Goal: Task Accomplishment & Management: Use online tool/utility

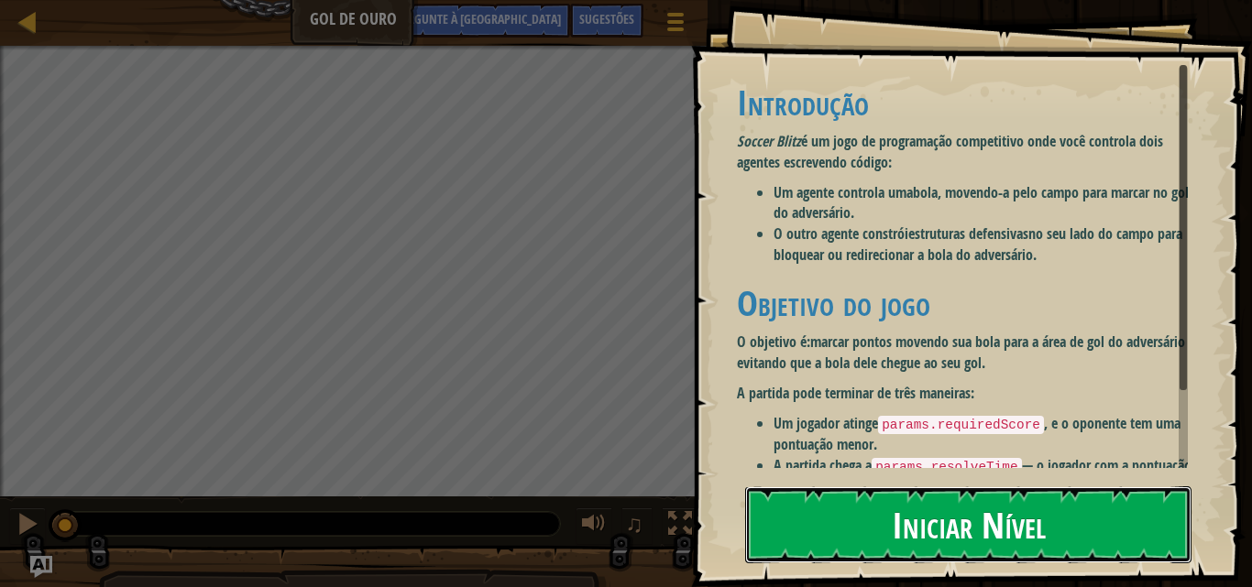
click at [870, 532] on button "Iniciar Nível" at bounding box center [968, 525] width 446 height 77
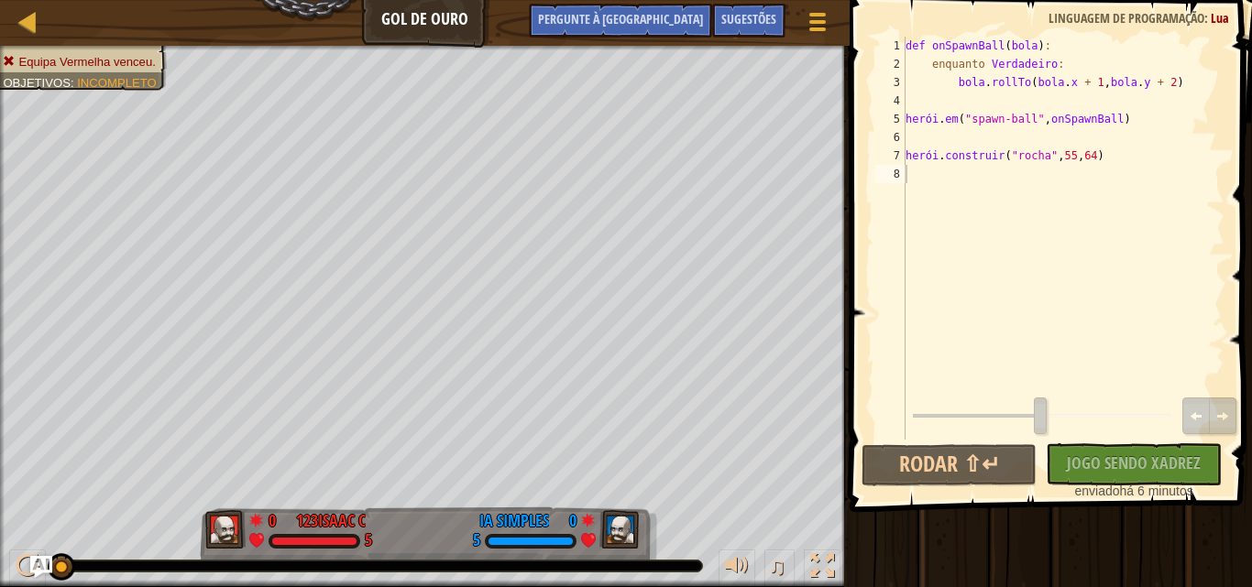
click at [470, 542] on div "♫" at bounding box center [424, 561] width 849 height 55
click at [988, 185] on div "def onSpawnBall ( bola ) : enquanto Verdadeiro : bola . rollTo ( bola . x + 1 ,…" at bounding box center [1063, 257] width 323 height 440
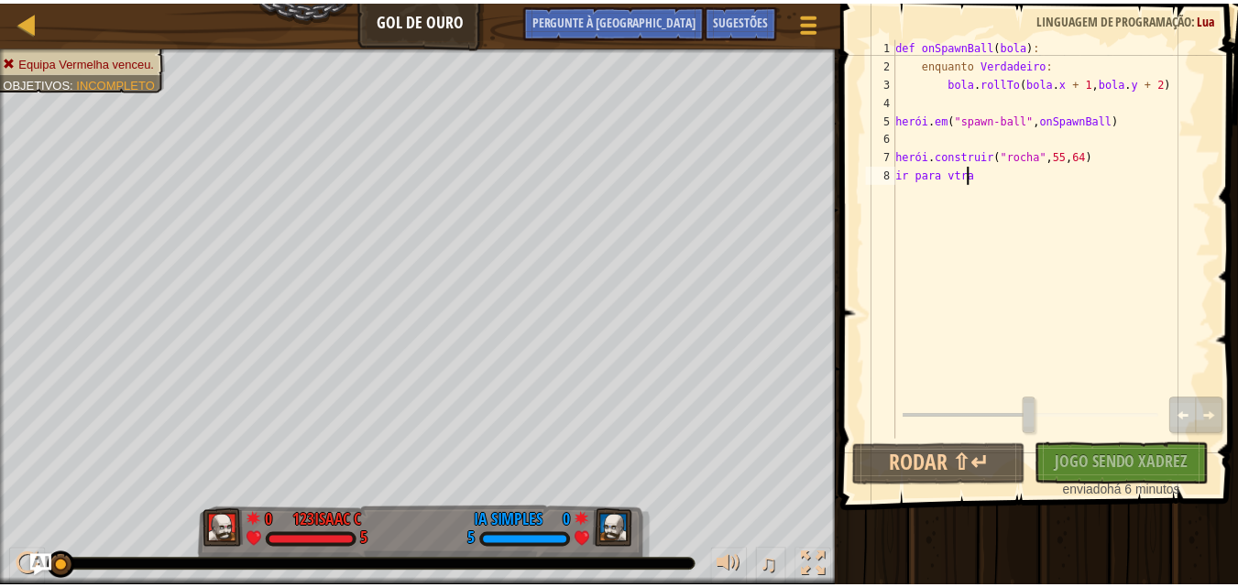
scroll to position [8, 5]
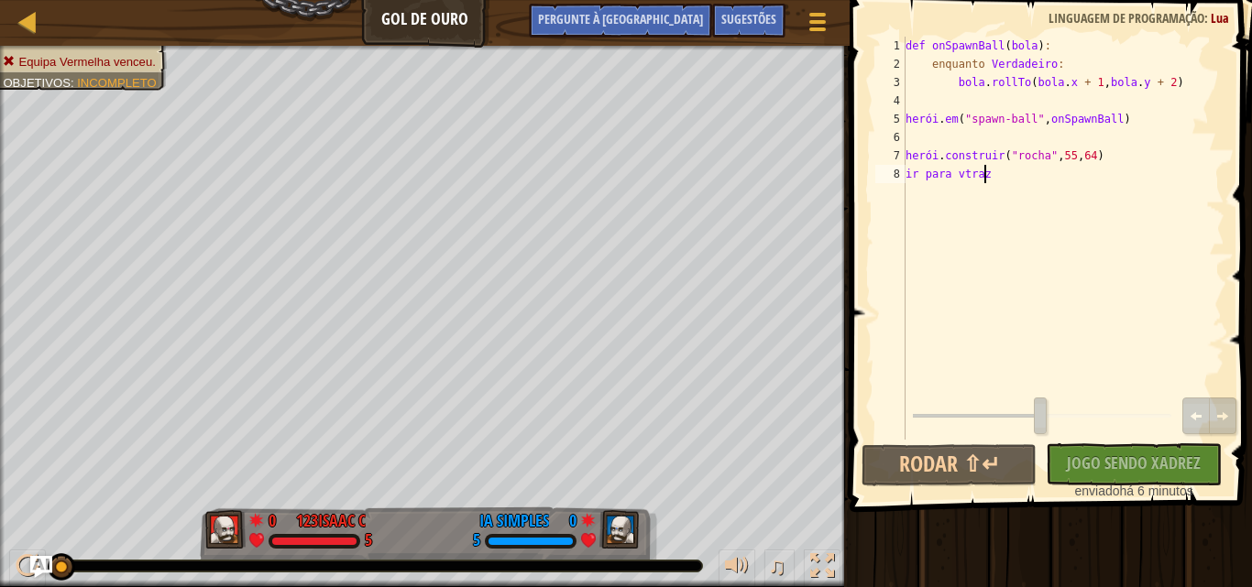
type textarea "ir para vtraz"
click at [1097, 462] on div "Nenhum Código Novo para Classificar Classifique Meu Jogo! Submetendo... Submete…" at bounding box center [1123, 471] width 175 height 57
click at [1227, 412] on icon at bounding box center [1222, 416] width 13 height 13
click at [1011, 186] on div "def onSpawnBall ( bola ) : enquanto Verdadeiro : bola . rollTo ( bola . x + 1 ,…" at bounding box center [1063, 257] width 323 height 440
click at [1010, 181] on div "def onSpawnBall ( bola ) : enquanto Verdadeiro : bola . rollTo ( bola . x + 1 ,…" at bounding box center [1063, 257] width 323 height 440
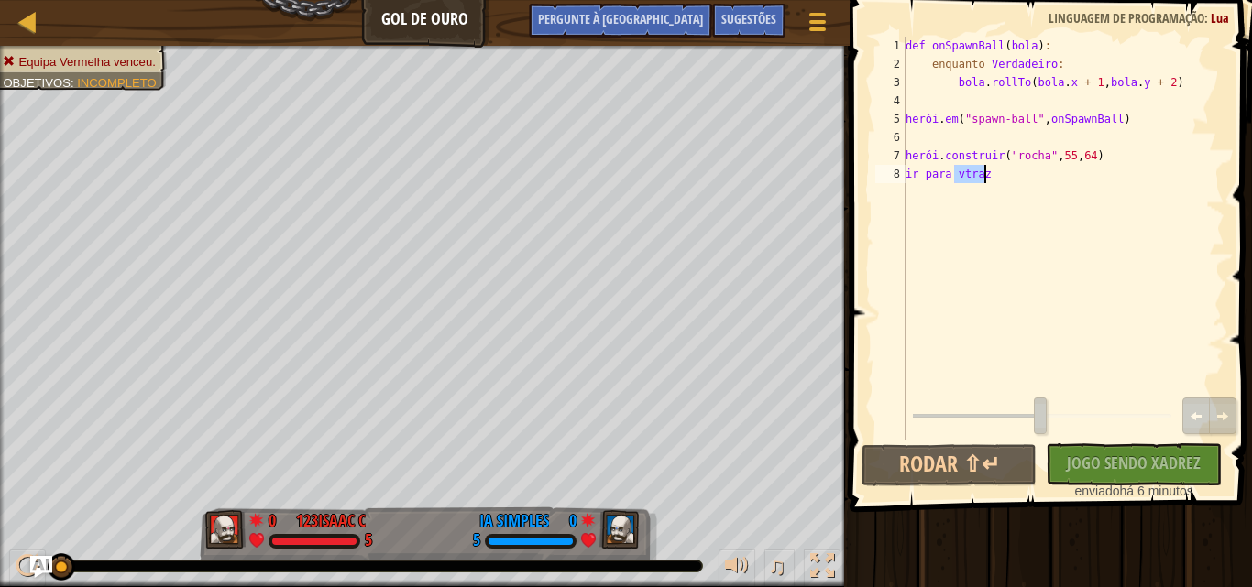
click at [1010, 181] on div "def onSpawnBall ( bola ) : enquanto Verdadeiro : bola . rollTo ( bola . x + 1 ,…" at bounding box center [1063, 238] width 323 height 403
click at [1010, 181] on div "def onSpawnBall ( bola ) : enquanto Verdadeiro : bola . rollTo ( bola . x + 1 ,…" at bounding box center [1063, 257] width 323 height 440
click at [1010, 180] on div "def onSpawnBall ( bola ) : enquanto Verdadeiro : bola . rollTo ( bola . x + 1 ,…" at bounding box center [1063, 257] width 323 height 440
click at [1013, 179] on div "def onSpawnBall ( bola ) : enquanto Verdadeiro : bola . rollTo ( bola . x + 1 ,…" at bounding box center [1063, 238] width 323 height 403
click at [986, 191] on div "def onSpawnBall ( bola ) : enquanto Verdadeiro : bola . rollTo ( bola . x + 1 ,…" at bounding box center [1063, 257] width 323 height 440
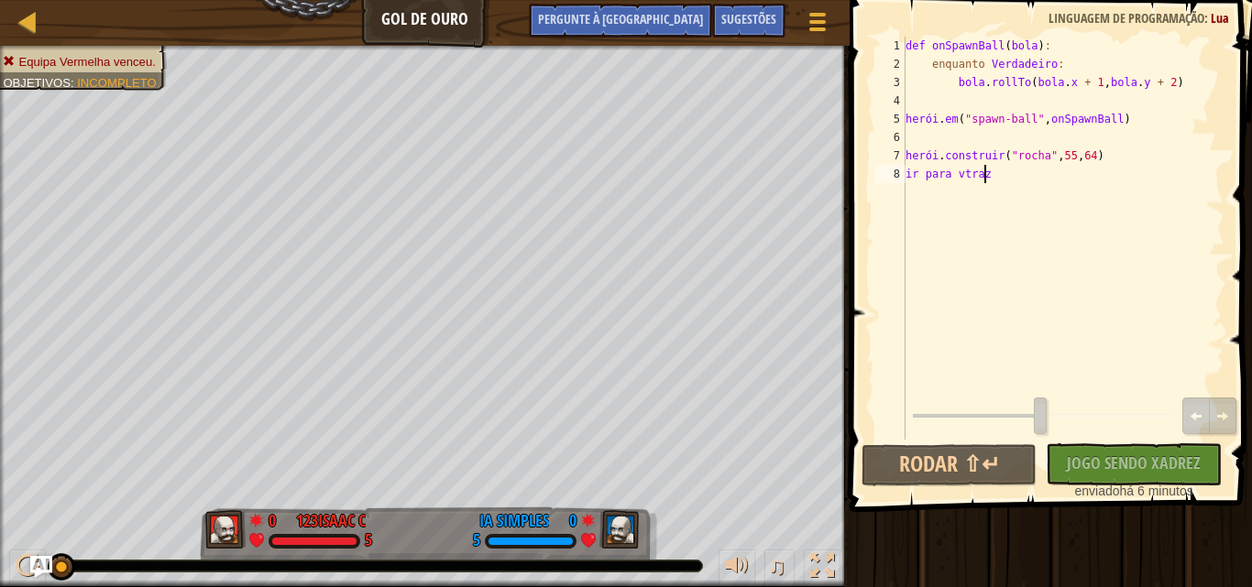
click at [986, 191] on div "def onSpawnBall ( bola ) : enquanto Verdadeiro : bola . rollTo ( bola . x + 1 ,…" at bounding box center [1063, 257] width 323 height 440
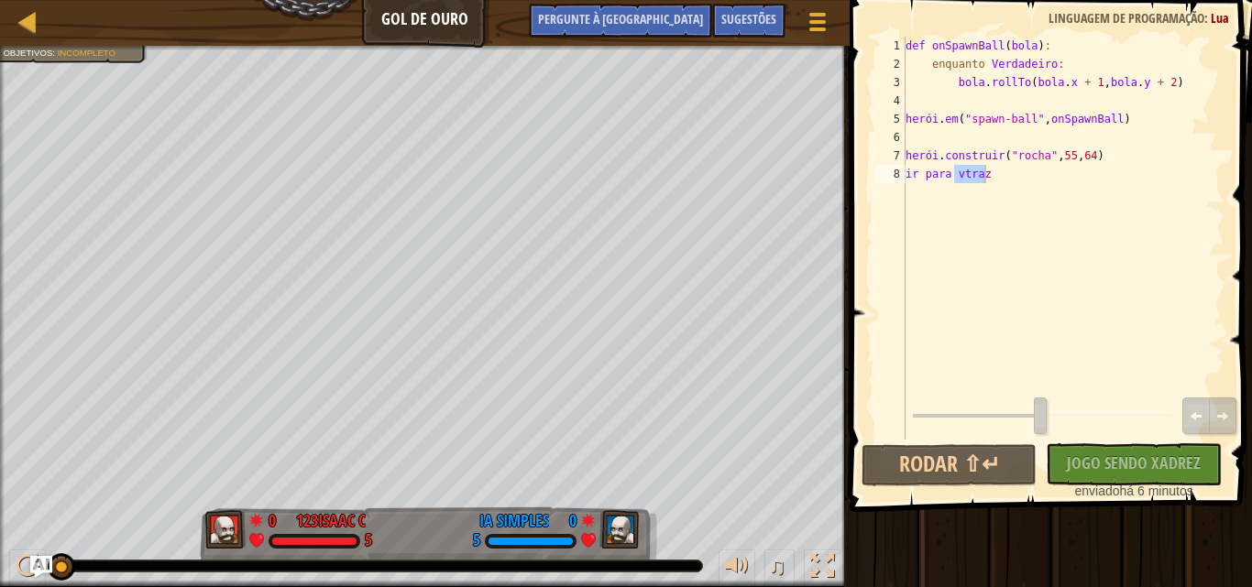
drag, startPoint x: 83, startPoint y: 31, endPoint x: 84, endPoint y: 44, distance: 12.9
click at [84, 40] on div "Progressão Gol de Ouro Menu do Jogo Pronto Sugestões Pergunte à [GEOGRAPHIC_DAT…" at bounding box center [424, 23] width 849 height 46
click at [85, 44] on div "Progressão Gol de Ouro Menu do Jogo Pronto Sugestões Pergunte à [GEOGRAPHIC_DAT…" at bounding box center [424, 23] width 849 height 46
click at [308, 372] on div "Progressão Gol de Ouro Menu do Jogo Pronto Sugestões Pergunte à [GEOGRAPHIC_DAT…" at bounding box center [626, 293] width 1252 height 587
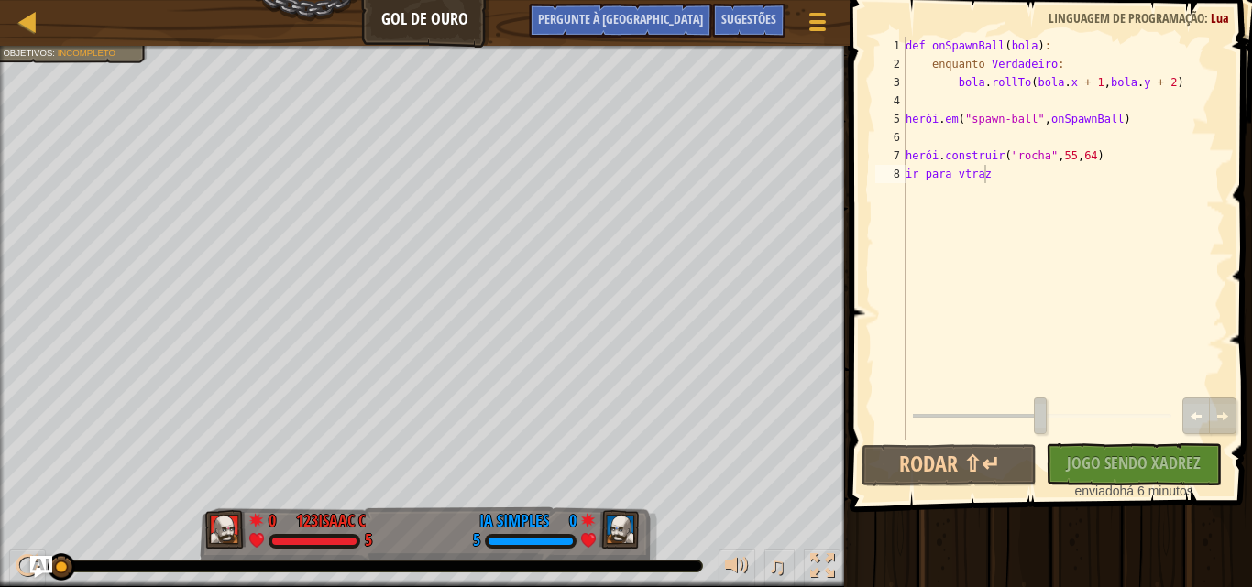
click at [581, 534] on div "♫" at bounding box center [424, 561] width 849 height 55
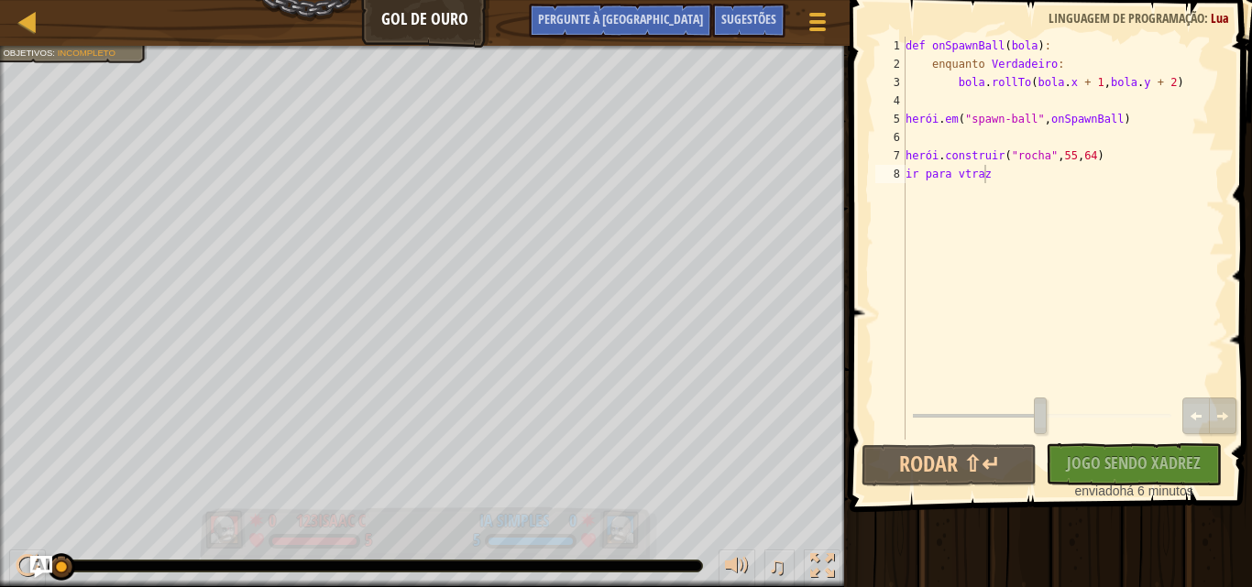
drag, startPoint x: 273, startPoint y: 512, endPoint x: 235, endPoint y: 519, distance: 38.1
click at [252, 513] on div "0" at bounding box center [270, 517] width 42 height 16
click at [234, 519] on img at bounding box center [225, 529] width 40 height 38
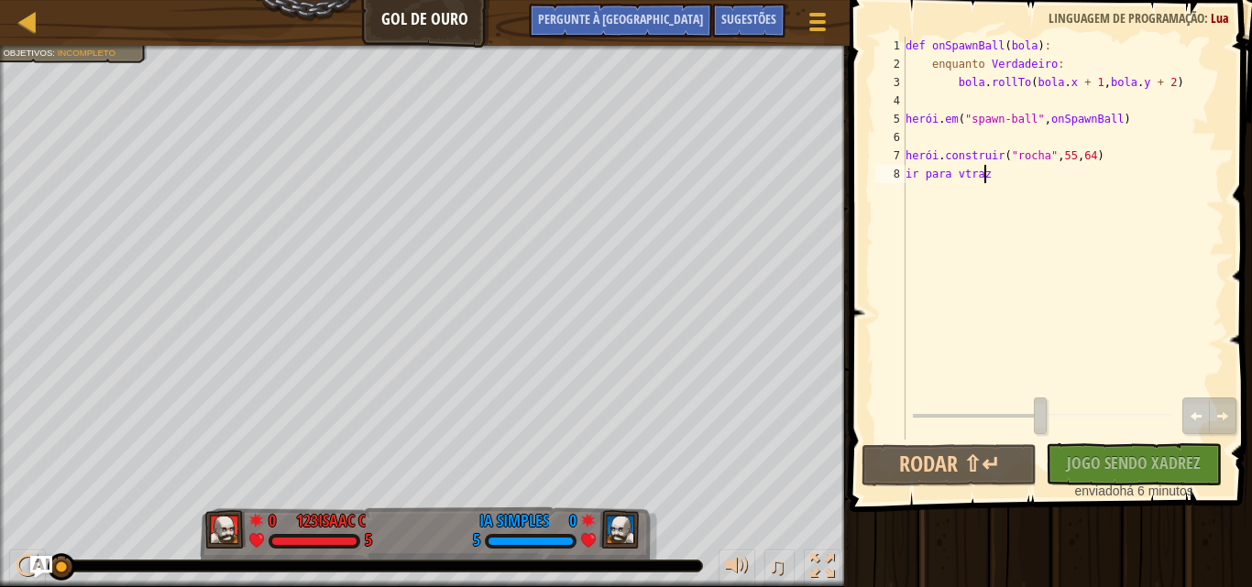
click at [56, 575] on div "Equipa Vermelha venceu. Objetivos : Incompleto 0 123isaac c 5 0 IA Simples 5 Na…" at bounding box center [626, 317] width 1252 height 542
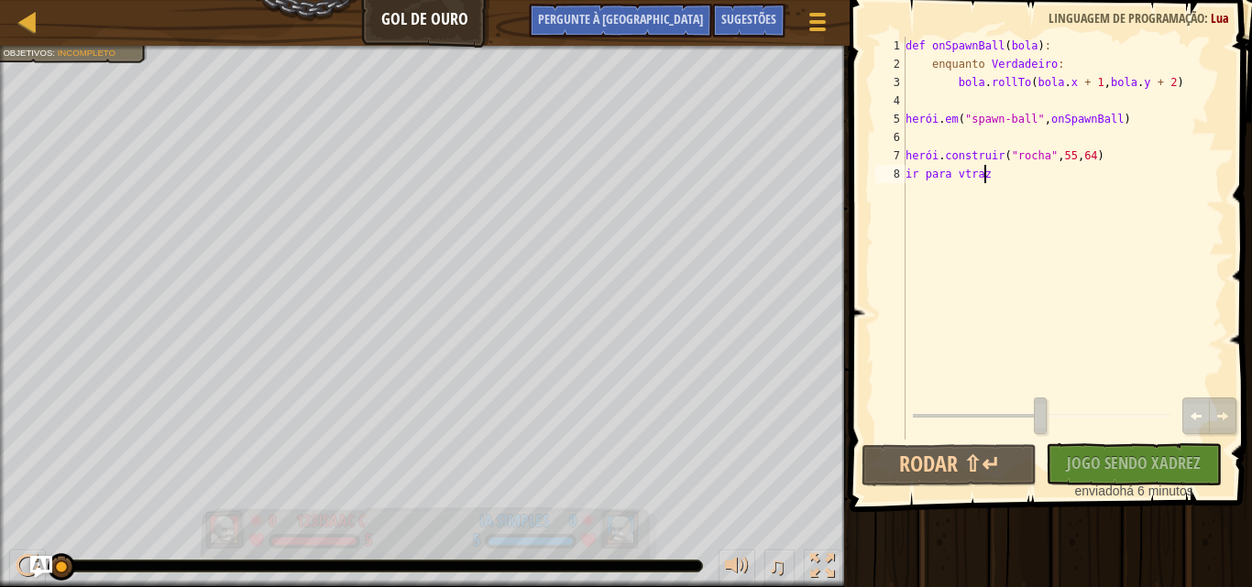
drag, startPoint x: 54, startPoint y: 566, endPoint x: 218, endPoint y: 520, distance: 170.3
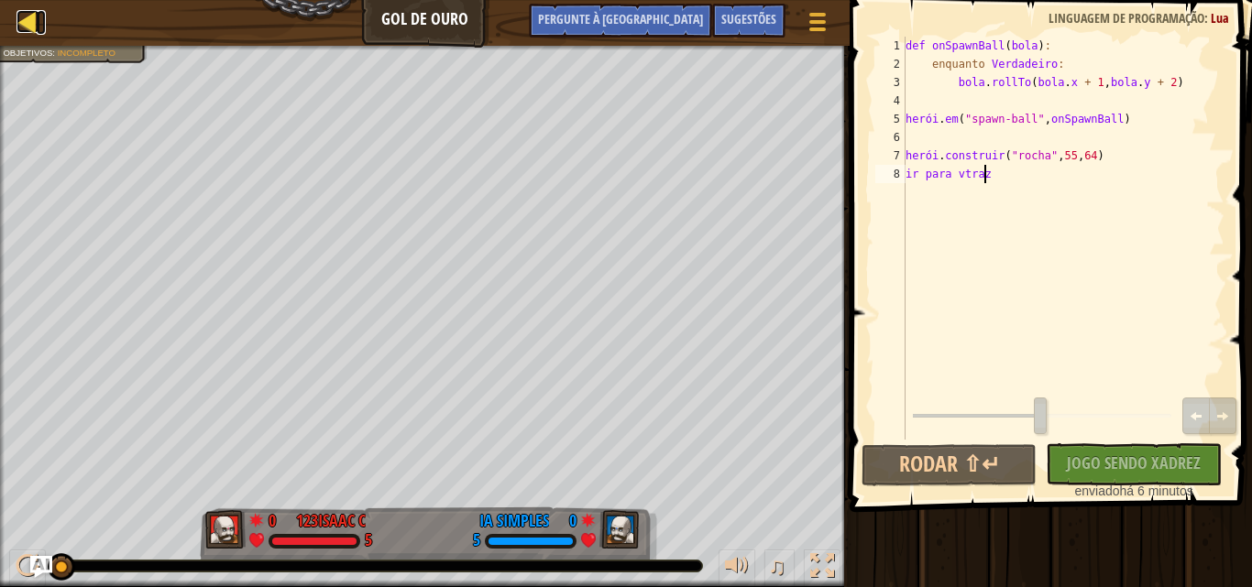
click at [28, 14] on div at bounding box center [27, 21] width 23 height 23
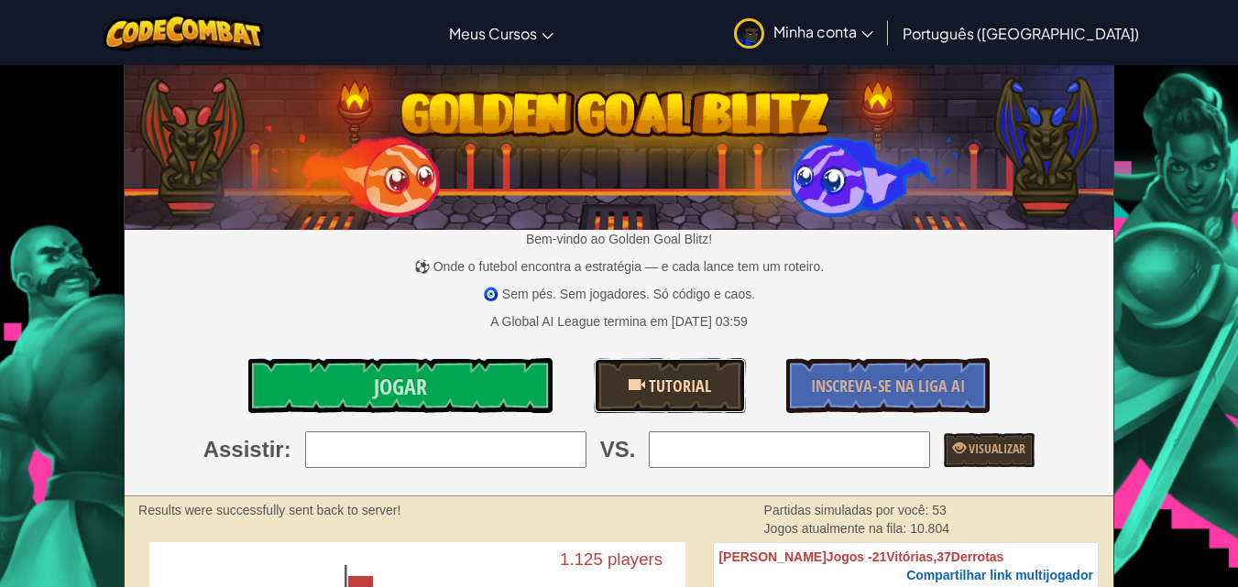
click at [630, 367] on link "Tutorial" at bounding box center [670, 385] width 152 height 55
